Goal: Task Accomplishment & Management: Use online tool/utility

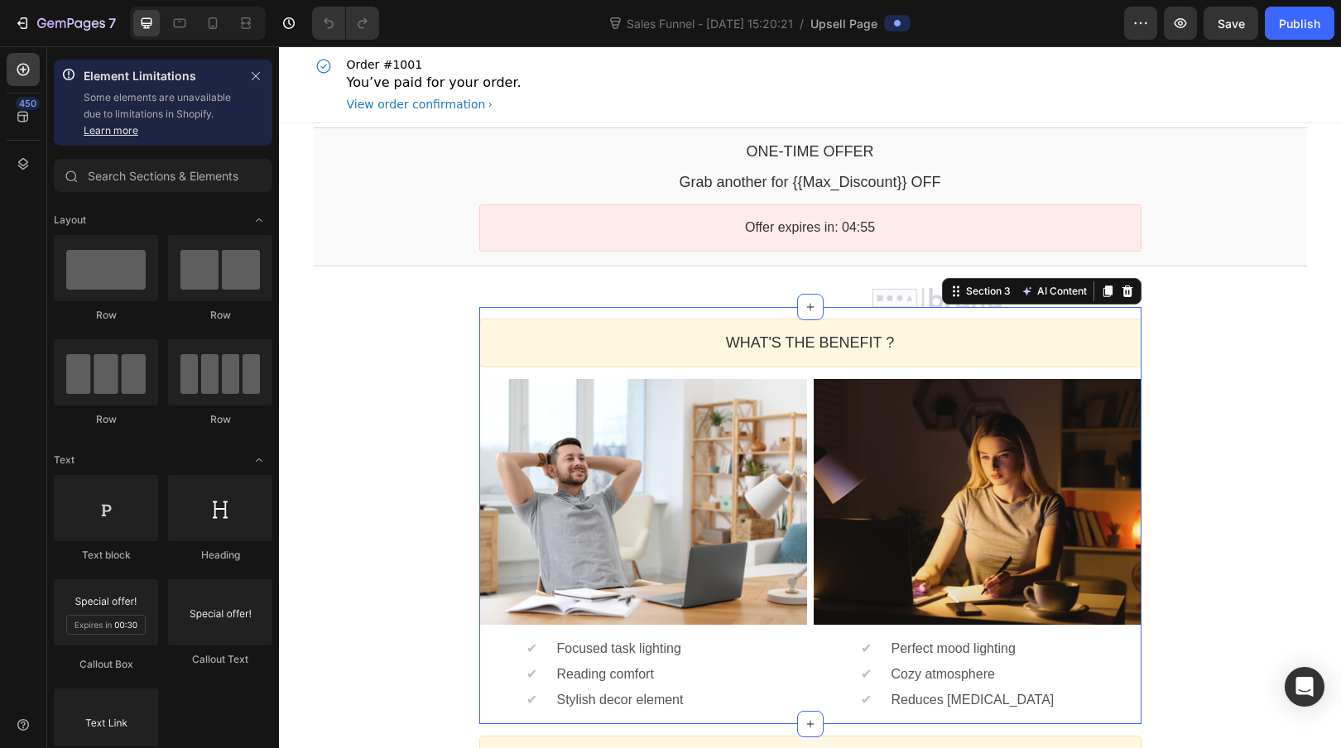
click at [580, 314] on div "WHAT'S THE BENEFIT ? Heading Callout Box Image ✔ Text block Focused task lighti…" at bounding box center [810, 516] width 662 height 418
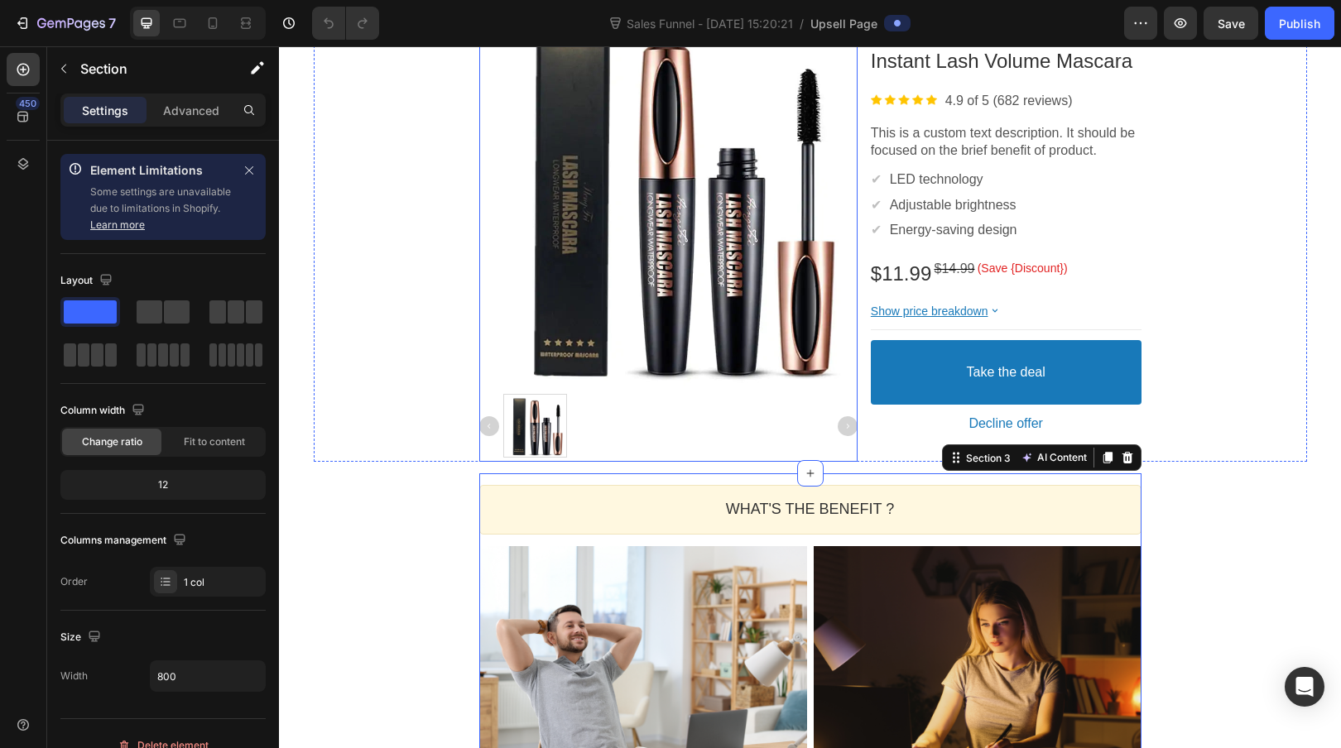
scroll to position [429, 0]
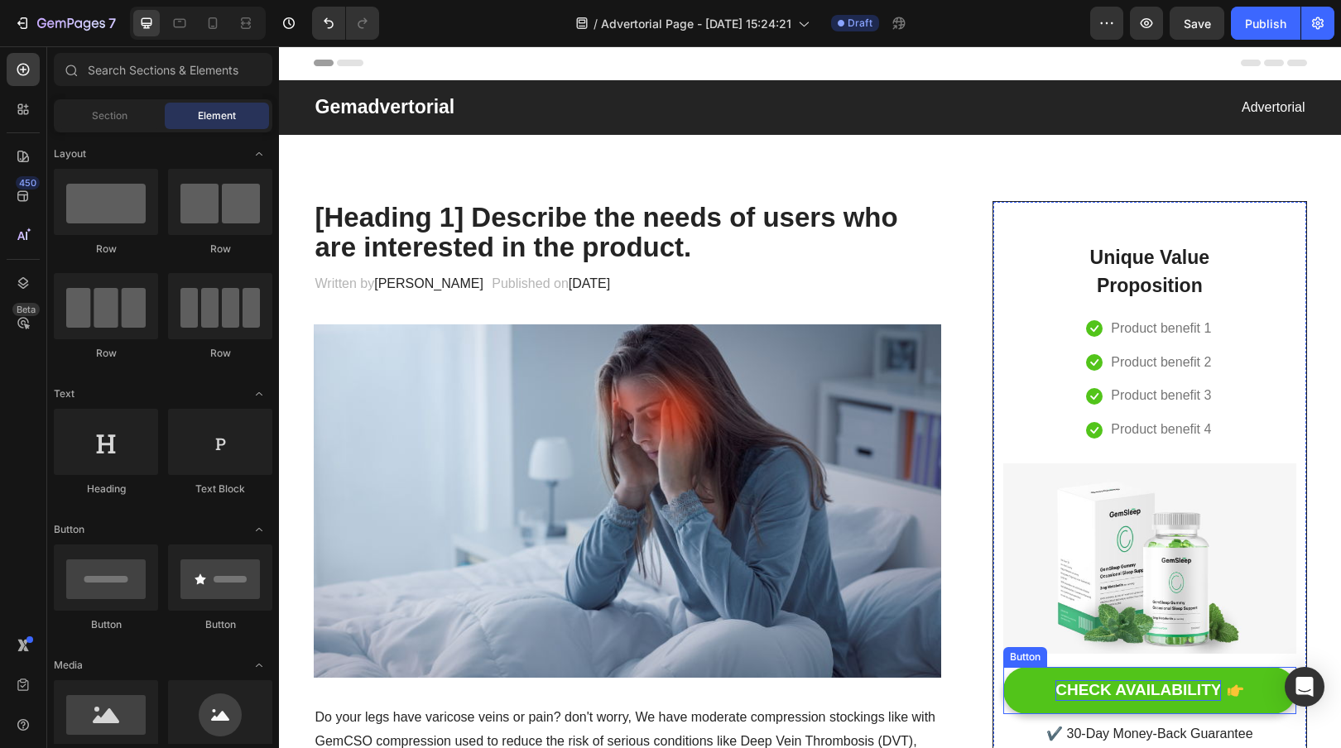
click at [1145, 695] on div "CHECK AVAILABILITY" at bounding box center [1138, 690] width 166 height 21
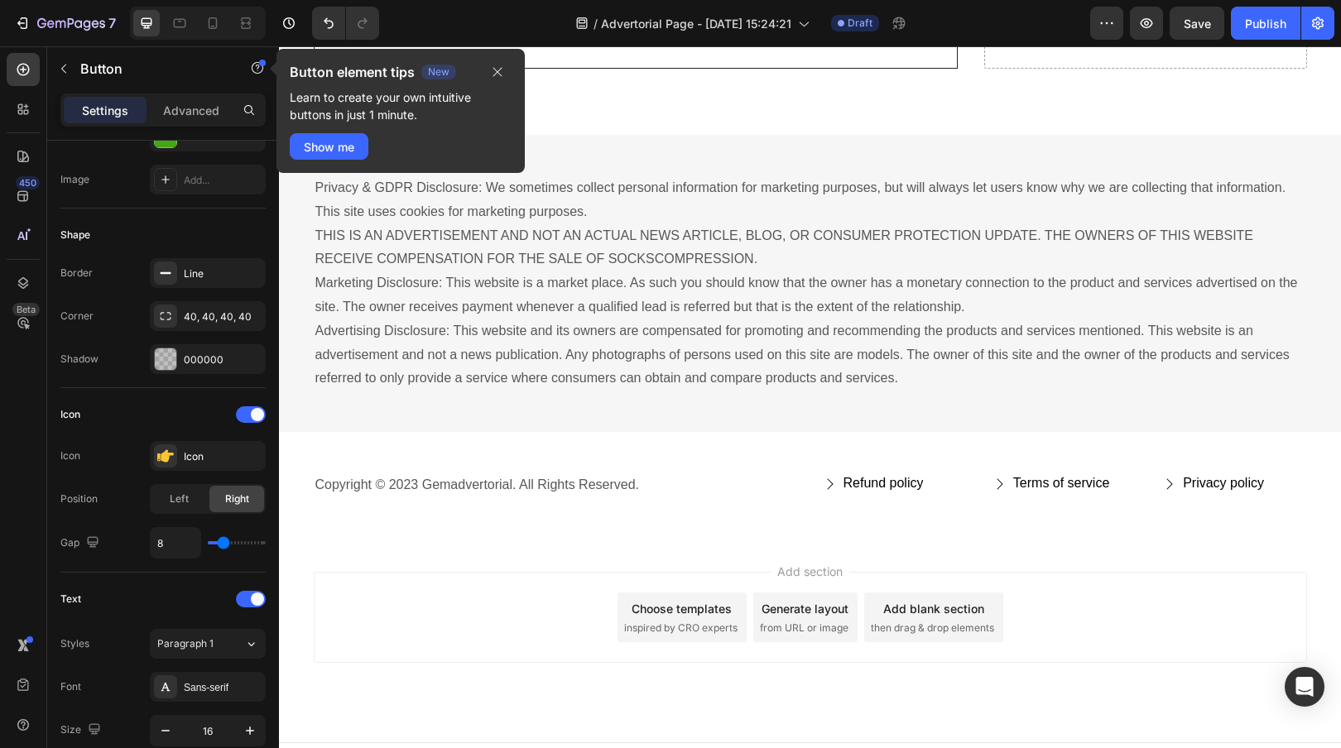
scroll to position [9137, 0]
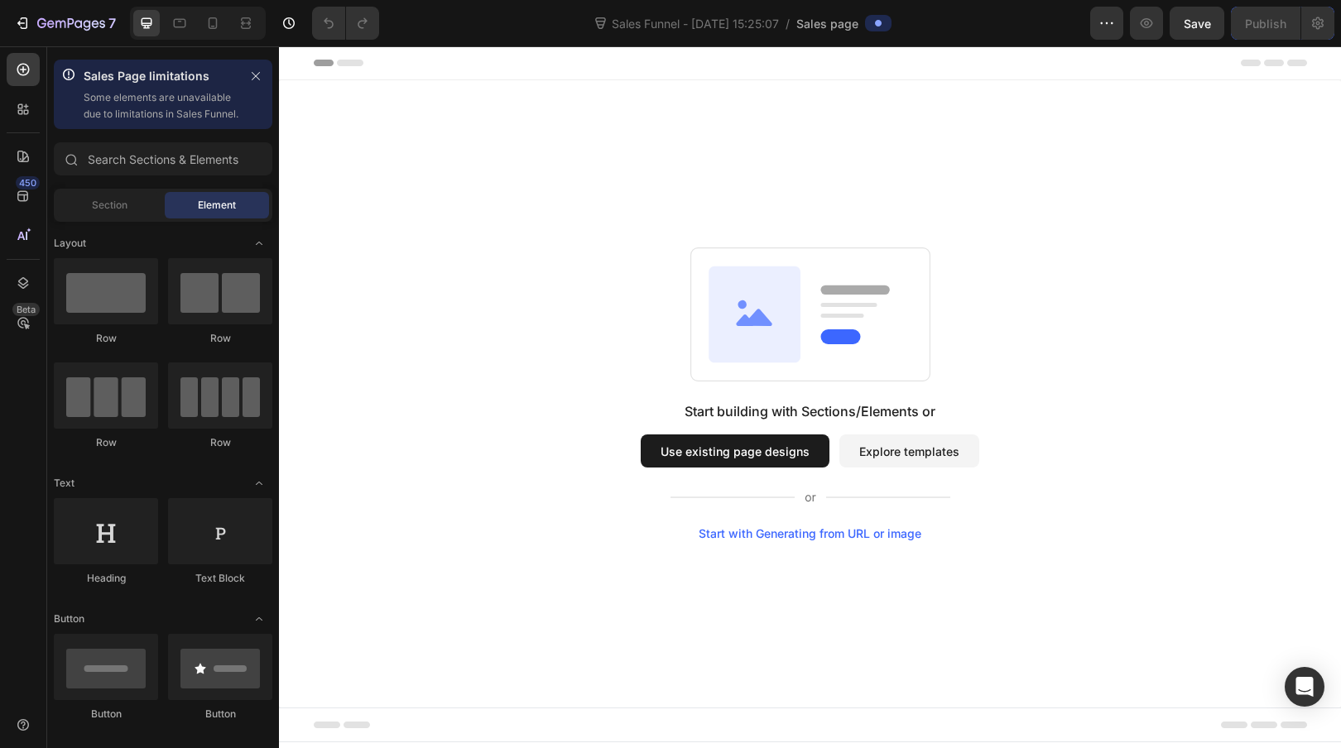
click at [705, 453] on button "Use existing page designs" at bounding box center [735, 450] width 189 height 33
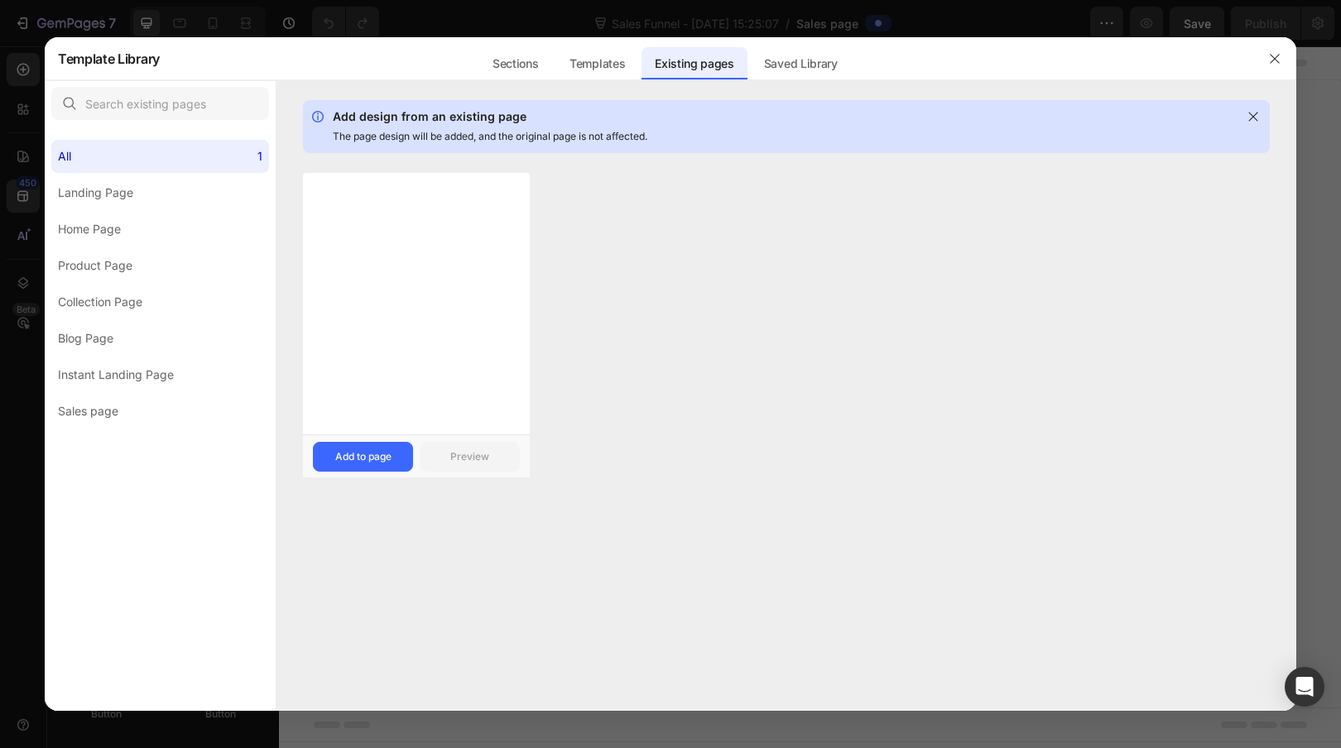
click at [444, 287] on div at bounding box center [416, 304] width 227 height 262
click at [366, 458] on div "Add to page" at bounding box center [363, 456] width 56 height 15
